Goal: Task Accomplishment & Management: Manage account settings

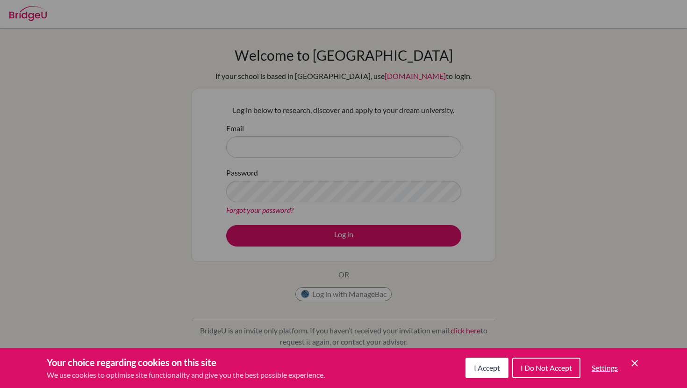
click at [483, 362] on button "I Accept" at bounding box center [486, 368] width 43 height 21
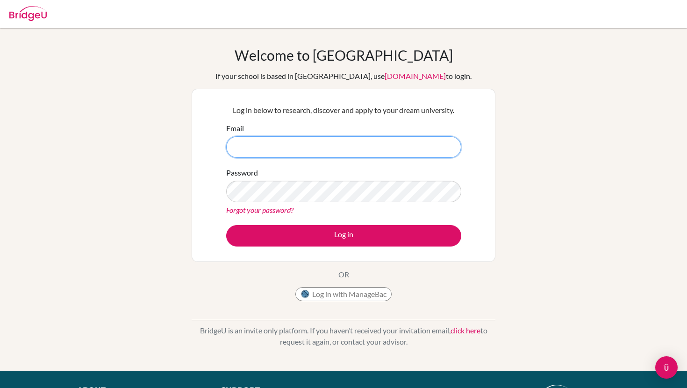
click at [289, 146] on input "Email" at bounding box center [343, 146] width 235 height 21
type input "[EMAIL_ADDRESS][DOMAIN_NAME]"
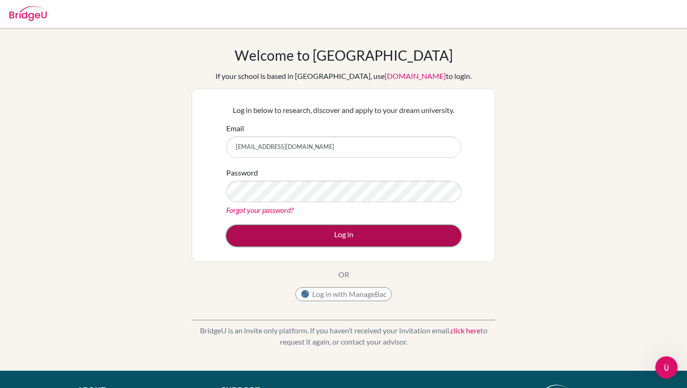
click at [305, 227] on button "Log in" at bounding box center [343, 235] width 235 height 21
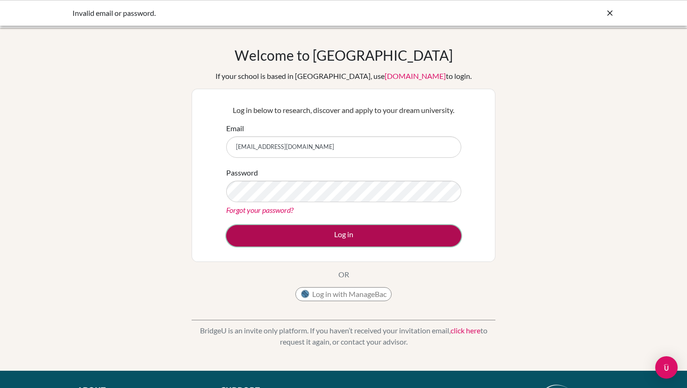
click at [311, 231] on button "Log in" at bounding box center [343, 235] width 235 height 21
click at [280, 234] on button "Log in" at bounding box center [343, 235] width 235 height 21
click at [310, 235] on button "Log in" at bounding box center [343, 235] width 235 height 21
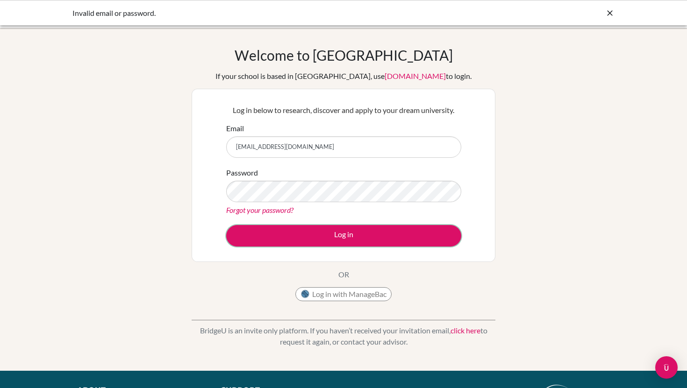
click at [309, 235] on button "Log in" at bounding box center [343, 235] width 235 height 21
click at [248, 210] on link "Forgot your password?" at bounding box center [259, 209] width 67 height 9
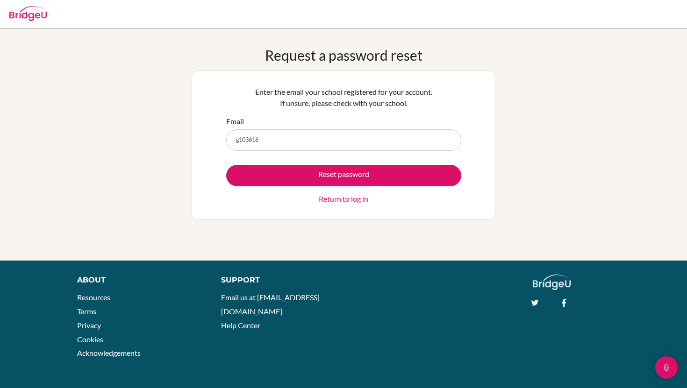
type input "[EMAIL_ADDRESS][DOMAIN_NAME]"
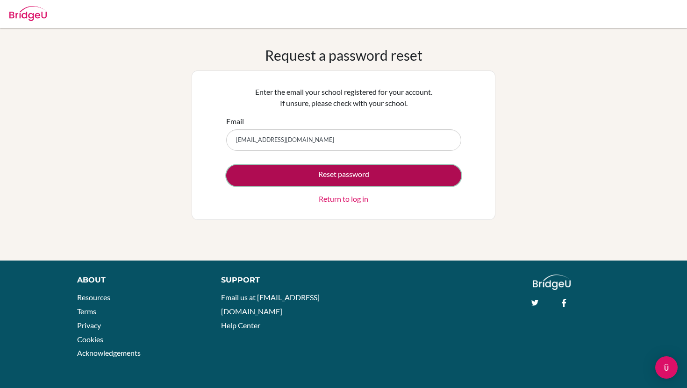
click at [321, 177] on button "Reset password" at bounding box center [343, 175] width 235 height 21
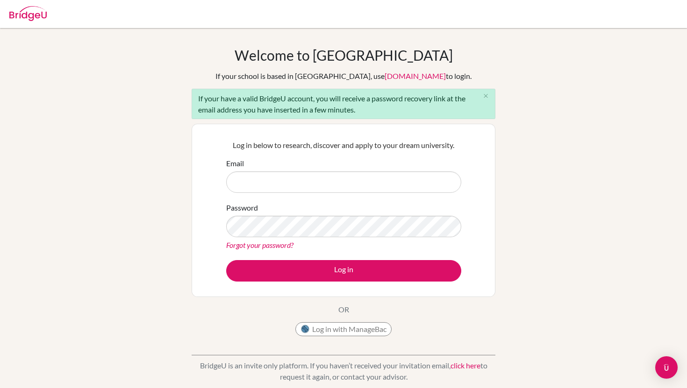
scroll to position [145, 0]
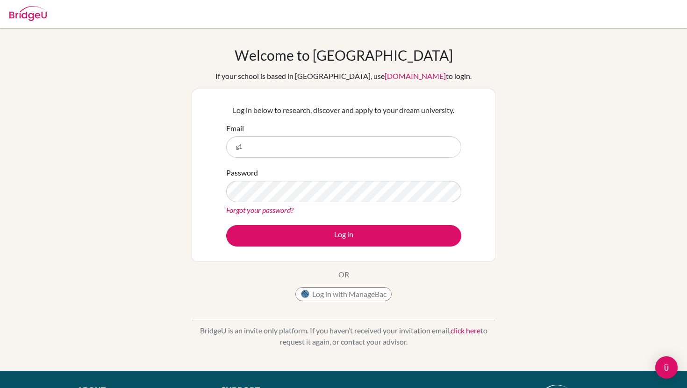
type input "[EMAIL_ADDRESS][DOMAIN_NAME]"
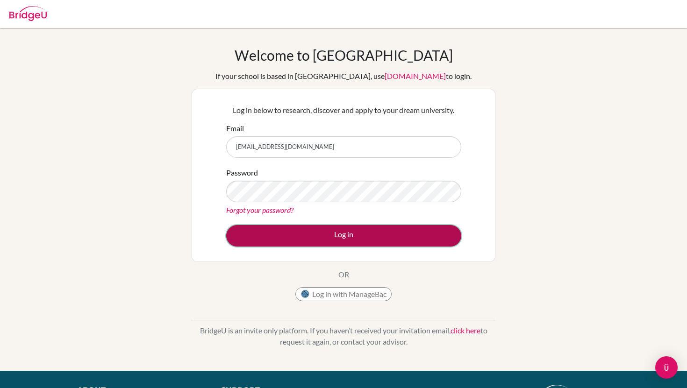
click at [312, 227] on button "Log in" at bounding box center [343, 235] width 235 height 21
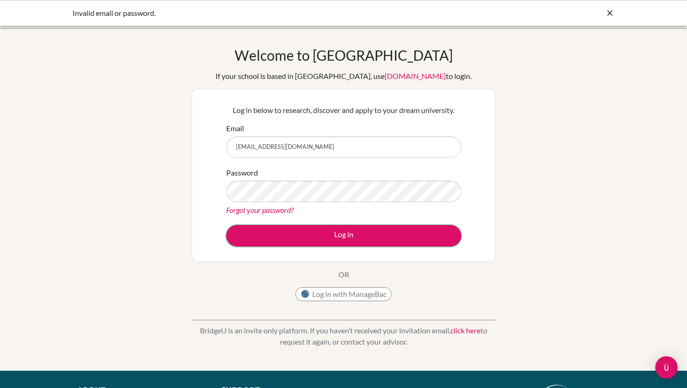
click at [309, 227] on button "Log in" at bounding box center [343, 235] width 235 height 21
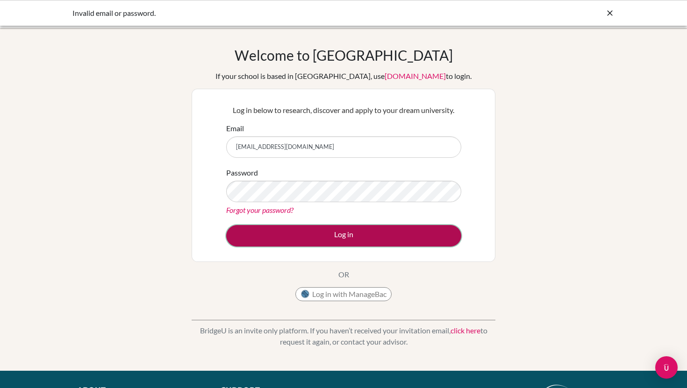
drag, startPoint x: 0, startPoint y: 0, endPoint x: 308, endPoint y: 227, distance: 382.5
click at [309, 227] on button "Log in" at bounding box center [343, 235] width 235 height 21
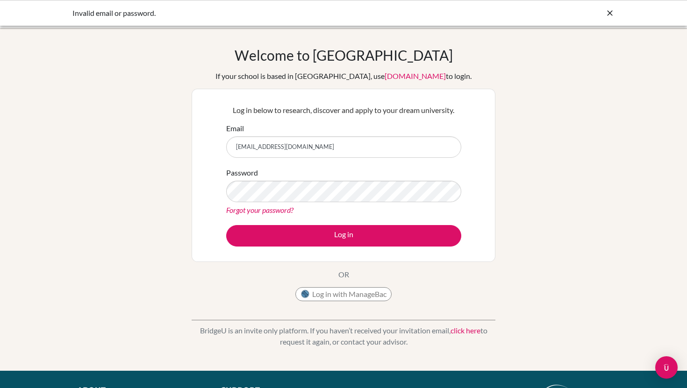
click at [272, 207] on link "Forgot your password?" at bounding box center [259, 209] width 67 height 9
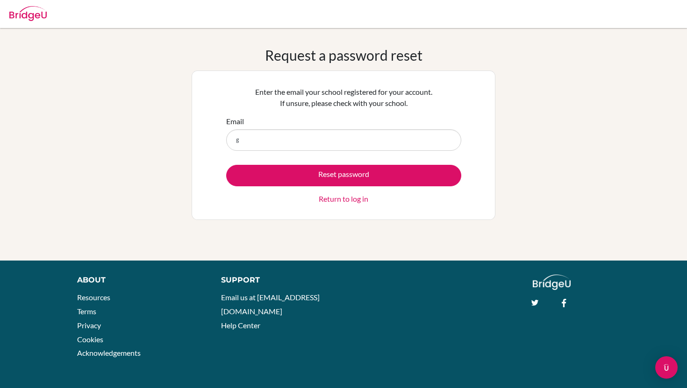
type input "[EMAIL_ADDRESS][DOMAIN_NAME]"
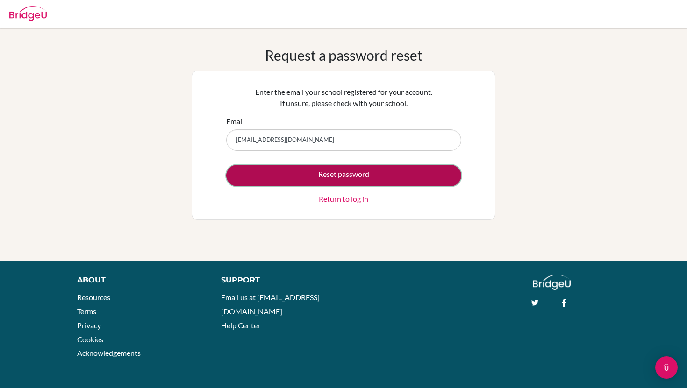
click at [312, 176] on button "Reset password" at bounding box center [343, 175] width 235 height 21
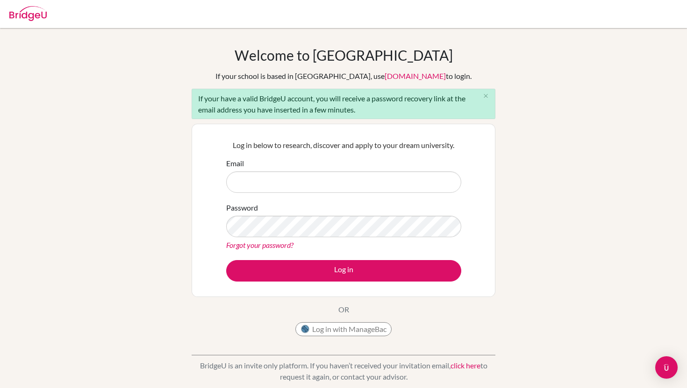
click at [301, 187] on input "Email" at bounding box center [343, 181] width 235 height 21
type input "[EMAIL_ADDRESS][DOMAIN_NAME]"
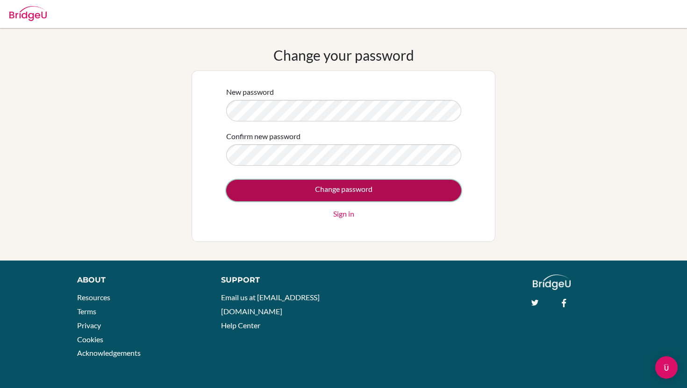
click at [425, 190] on input "Change password" at bounding box center [343, 190] width 235 height 21
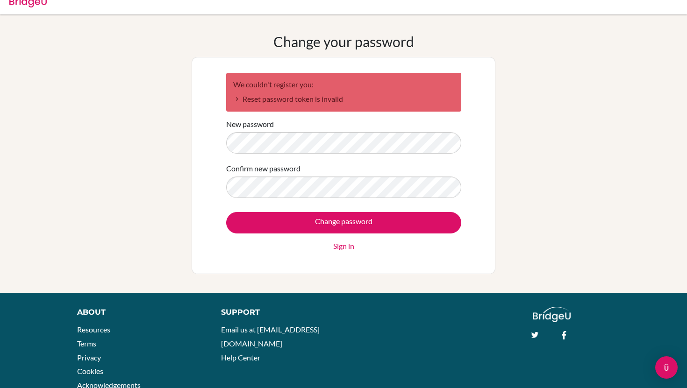
scroll to position [15, 0]
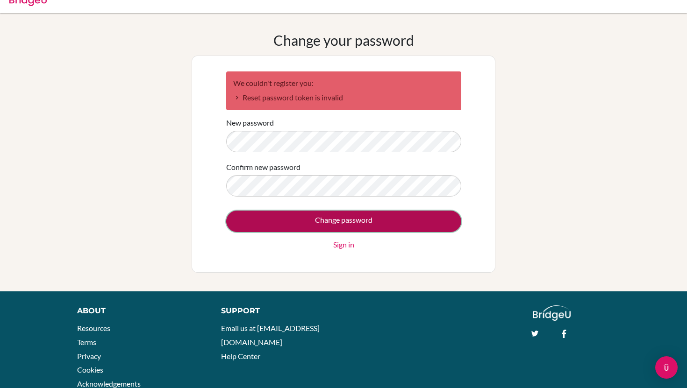
click at [391, 223] on input "Change password" at bounding box center [343, 221] width 235 height 21
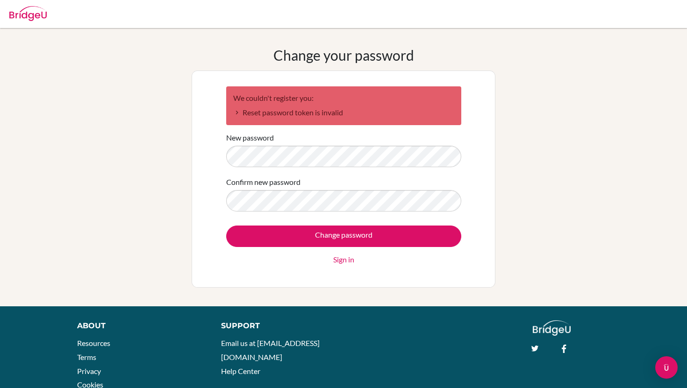
click at [342, 259] on link "Sign in" at bounding box center [343, 259] width 21 height 11
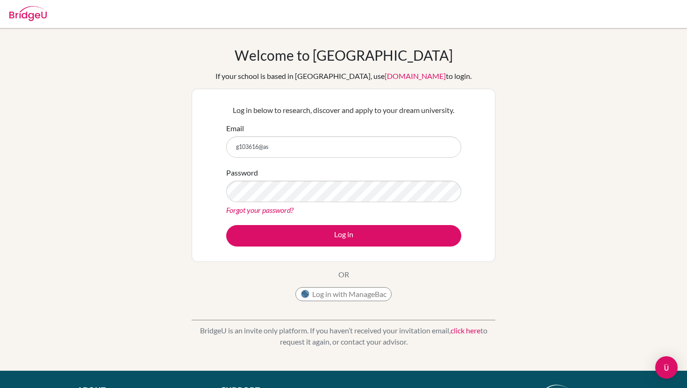
type input "[EMAIL_ADDRESS][DOMAIN_NAME]"
